Goal: Information Seeking & Learning: Learn about a topic

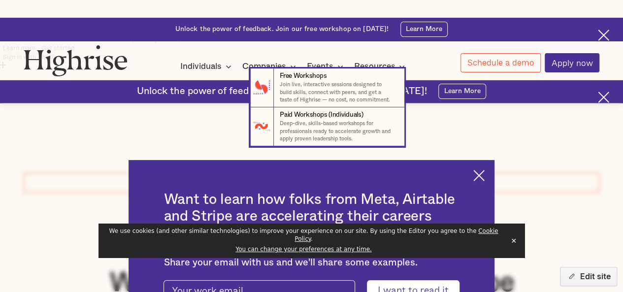
click at [486, 111] on nav "7 Free Workshops Join live, interactive sessions designed to build skills, conn…" at bounding box center [311, 107] width 622 height 78
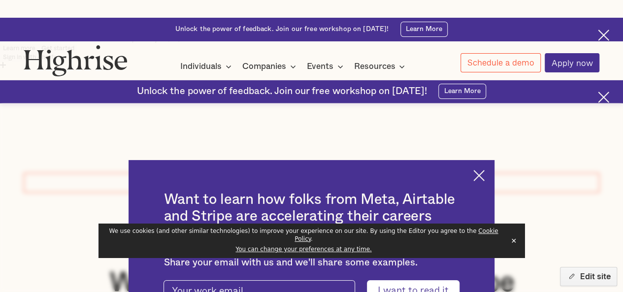
click at [485, 170] on img at bounding box center [478, 175] width 11 height 11
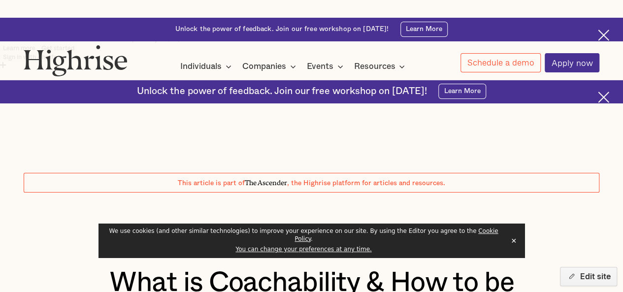
click at [514, 248] on button "✕" at bounding box center [514, 240] width 14 height 15
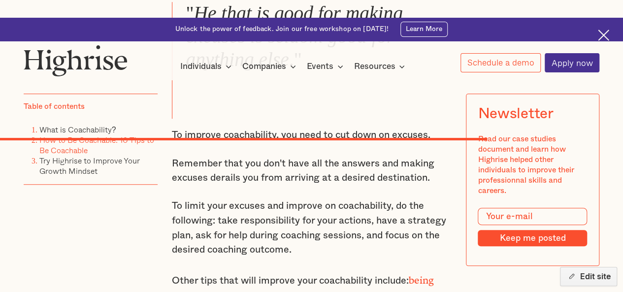
scroll to position [4053, 0]
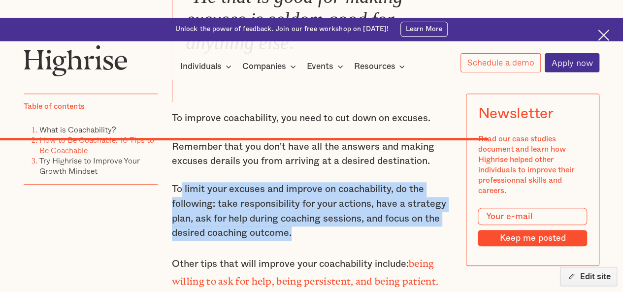
drag, startPoint x: 297, startPoint y: 172, endPoint x: 182, endPoint y: 152, distance: 116.0
click at [182, 182] on p "To limit your excuses and improve on coachability, do the following: take respo…" at bounding box center [312, 211] width 280 height 58
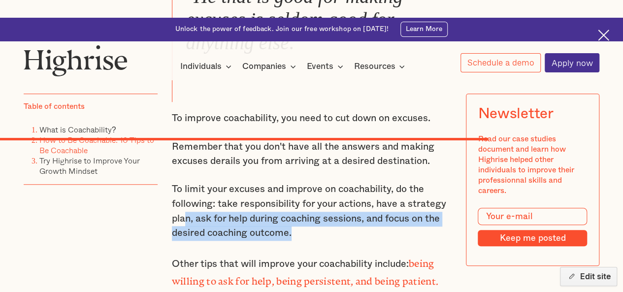
click at [187, 182] on p "To limit your excuses and improve on coachability, do the following: take respo…" at bounding box center [312, 211] width 280 height 58
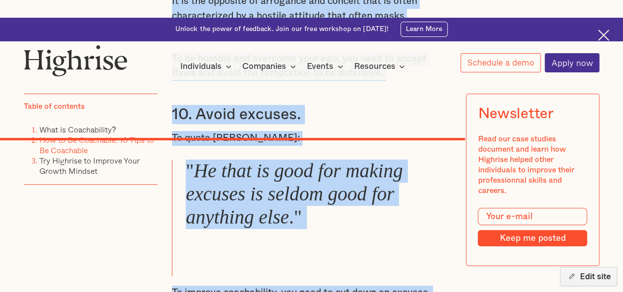
scroll to position [3888, 0]
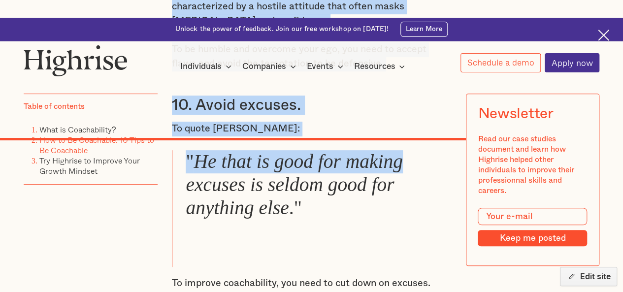
drag, startPoint x: 171, startPoint y: 110, endPoint x: 406, endPoint y: 91, distance: 235.2
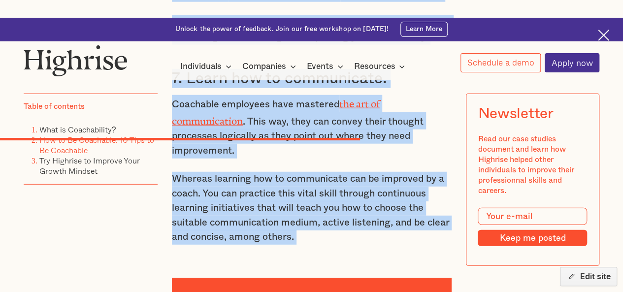
scroll to position [3097, 0]
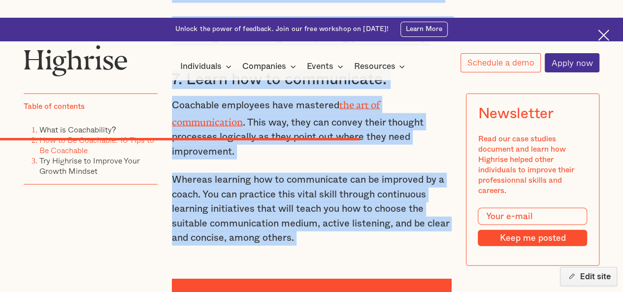
click at [351, 173] on p "Whereas learning how to communicate can be improved by a coach. You can practic…" at bounding box center [312, 209] width 280 height 73
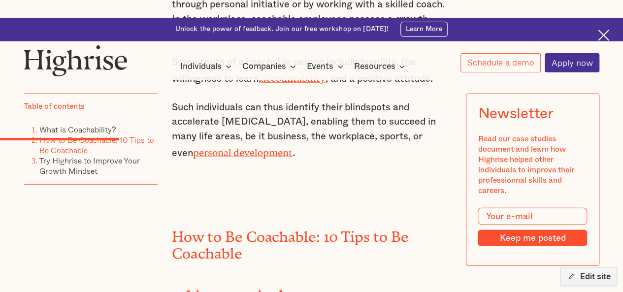
scroll to position [1309, 0]
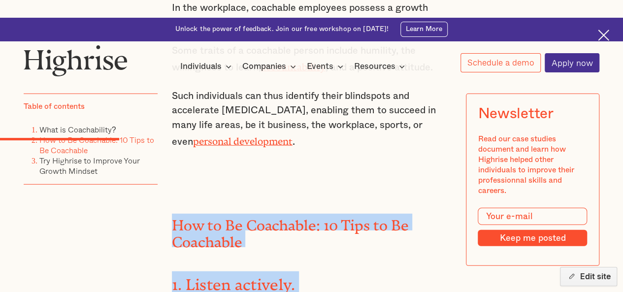
drag, startPoint x: 298, startPoint y: 241, endPoint x: 170, endPoint y: 167, distance: 147.4
copy div "Lor ip Do Sitametco: 11 Adip el Se Doeiusmod 1. Tempor incididu. Utlabo etdolor…"
click at [222, 276] on strong "1. Listen actively." at bounding box center [234, 281] width 124 height 10
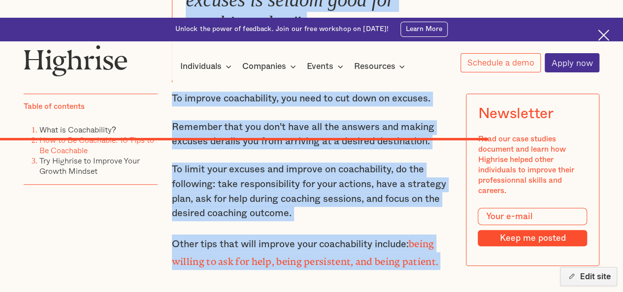
scroll to position [4092, 0]
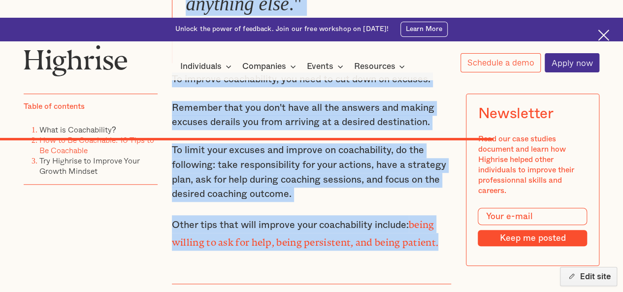
drag, startPoint x: 173, startPoint y: 149, endPoint x: 456, endPoint y: 175, distance: 283.4
copy div "8. Be open-minded. Open-mindedness is a key to coachability because it allows y…"
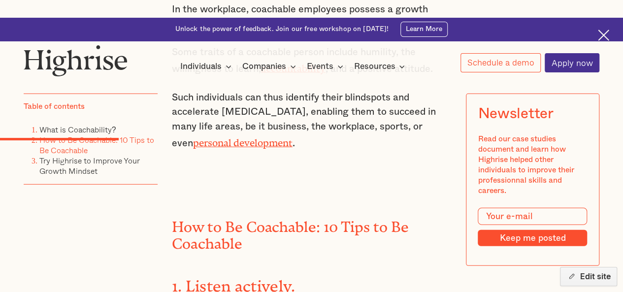
scroll to position [1308, 0]
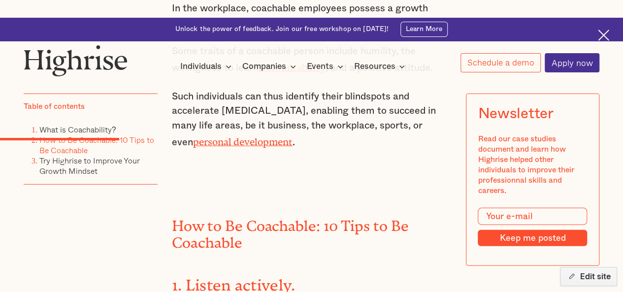
click at [186, 214] on h2 "How to Be Coachable: 10 Tips to Be Coachable" at bounding box center [312, 230] width 280 height 33
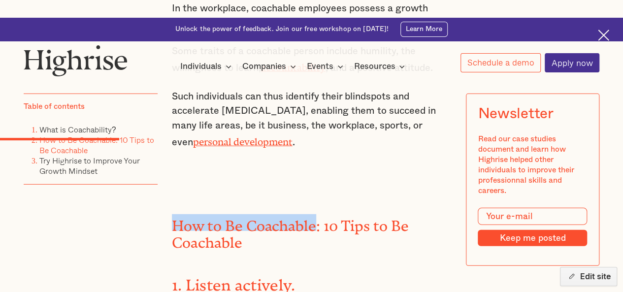
drag, startPoint x: 186, startPoint y: 170, endPoint x: 270, endPoint y: 168, distance: 83.8
click at [270, 214] on h2 "How to Be Coachable: 10 Tips to Be Coachable" at bounding box center [312, 230] width 280 height 33
copy h2 "How to Be Coachable"
click at [200, 214] on h2 "How to Be Coachable: 10 Tips to Be Coachable" at bounding box center [312, 230] width 280 height 33
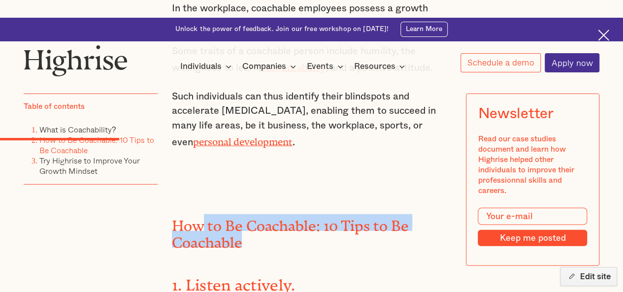
drag, startPoint x: 200, startPoint y: 169, endPoint x: 259, endPoint y: 186, distance: 61.6
click at [259, 214] on h2 "How to Be Coachable: 10 Tips to Be Coachable" at bounding box center [312, 230] width 280 height 33
click at [329, 214] on h2 "How to Be Coachable: 10 Tips to Be Coachable" at bounding box center [312, 230] width 280 height 33
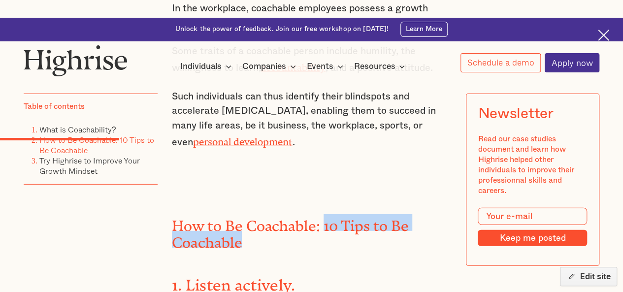
drag, startPoint x: 329, startPoint y: 168, endPoint x: 301, endPoint y: 184, distance: 32.0
click at [301, 214] on h2 "How to Be Coachable: 10 Tips to Be Coachable" at bounding box center [312, 230] width 280 height 33
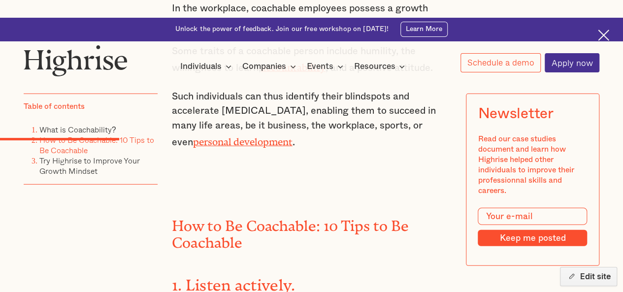
click at [184, 214] on h2 "How to Be Coachable: 10 Tips to Be Coachable" at bounding box center [312, 230] width 280 height 33
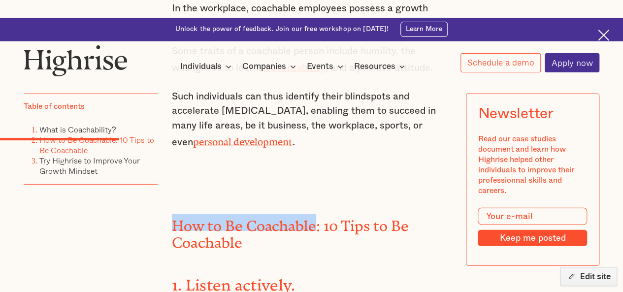
drag, startPoint x: 184, startPoint y: 166, endPoint x: 263, endPoint y: 166, distance: 78.8
click at [263, 214] on h2 "How to Be Coachable: 10 Tips to Be Coachable" at bounding box center [312, 230] width 280 height 33
copy h2 "How to Be Coachable"
